Goal: Transaction & Acquisition: Purchase product/service

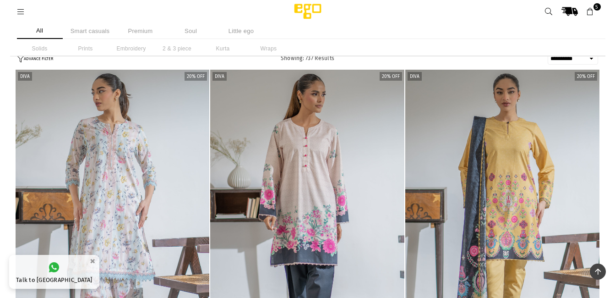
select select "**********"
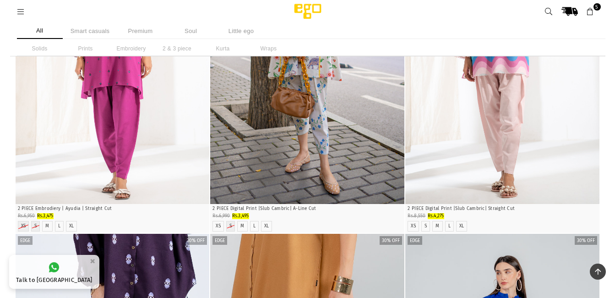
scroll to position [39645, 0]
click at [308, 190] on icon "Quick Shop" at bounding box center [308, 190] width 6 height 7
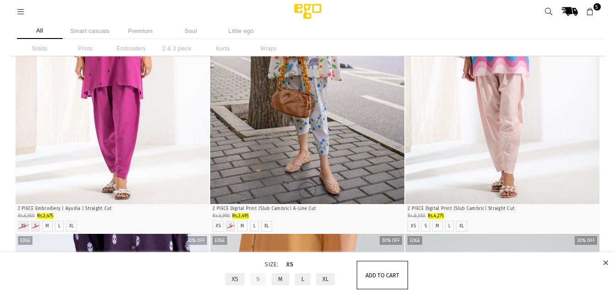
click at [386, 273] on span "Add to cart" at bounding box center [382, 275] width 34 height 7
click at [605, 262] on icon at bounding box center [605, 262] width 5 height 7
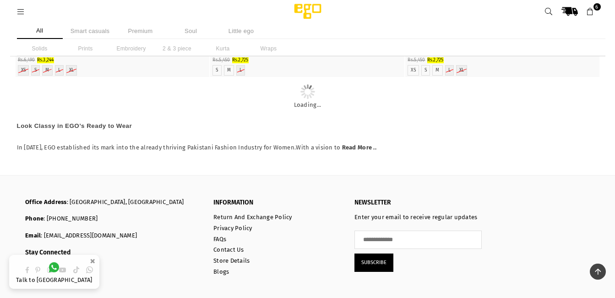
scroll to position [41532, 0]
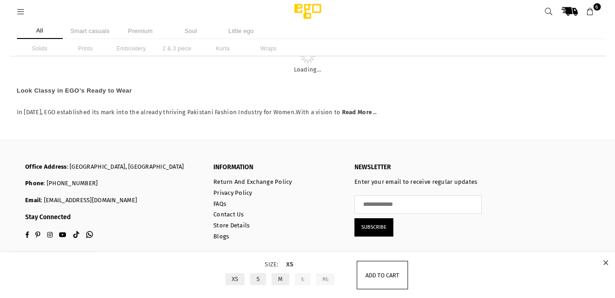
click at [380, 276] on span "Add to cart" at bounding box center [382, 275] width 34 height 7
click at [606, 261] on icon at bounding box center [605, 262] width 5 height 7
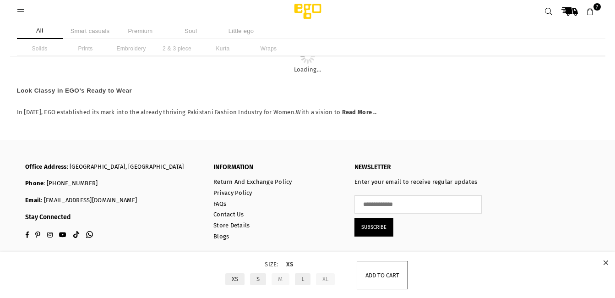
click at [380, 273] on span "Add to cart" at bounding box center [382, 275] width 34 height 7
click at [605, 262] on icon at bounding box center [605, 262] width 5 height 7
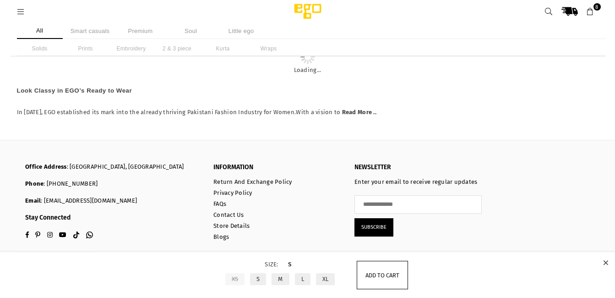
click at [373, 274] on span "Add to cart" at bounding box center [382, 275] width 34 height 7
click at [605, 262] on icon at bounding box center [605, 262] width 5 height 7
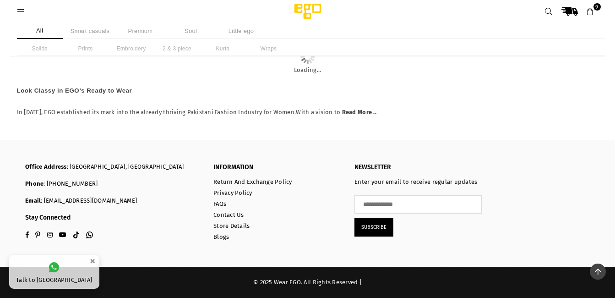
click at [87, 261] on button "×" at bounding box center [92, 260] width 11 height 15
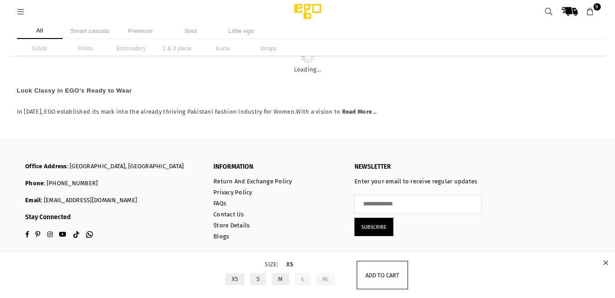
click at [380, 272] on span "Add to cart" at bounding box center [382, 275] width 34 height 7
click at [605, 262] on icon at bounding box center [605, 262] width 5 height 7
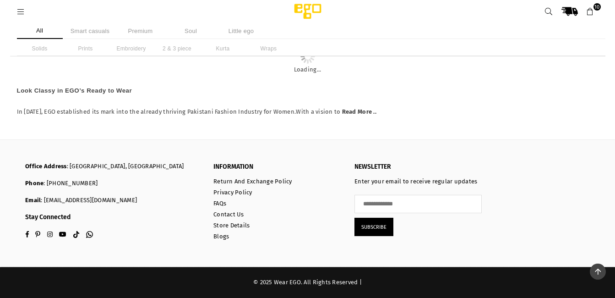
scroll to position [47244, 0]
